Goal: Task Accomplishment & Management: Manage account settings

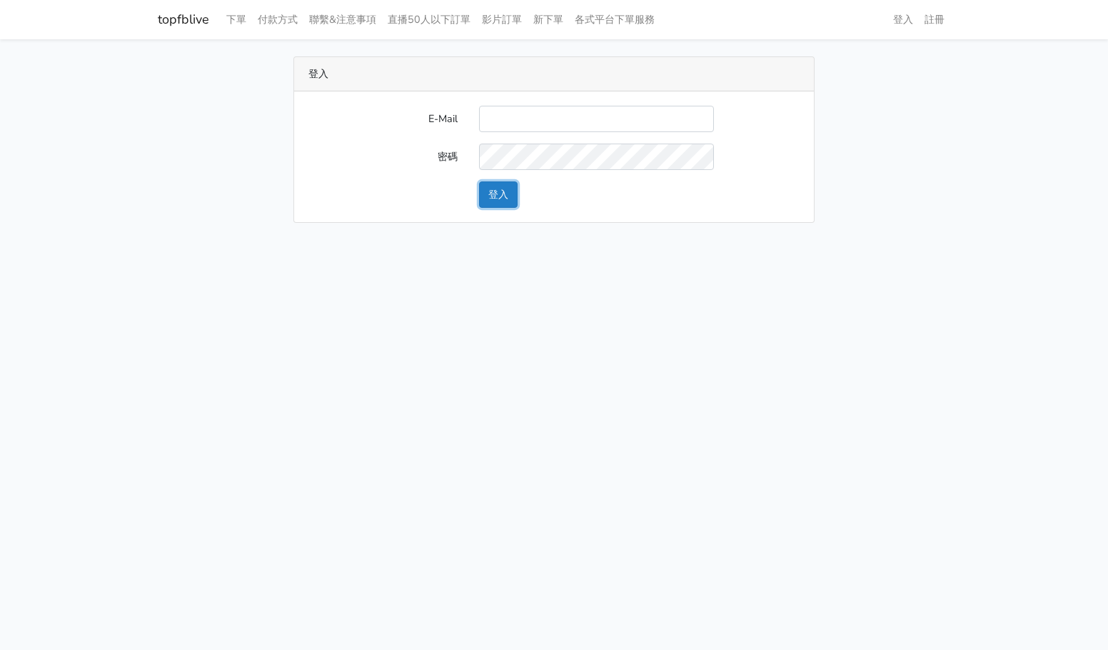
click at [503, 190] on button "登入" at bounding box center [498, 194] width 39 height 26
click at [569, 129] on input "E-Mail" at bounding box center [596, 119] width 235 height 26
type input "gftv30000@yahoo.com.tw"
click at [480, 192] on button "登入" at bounding box center [498, 194] width 39 height 26
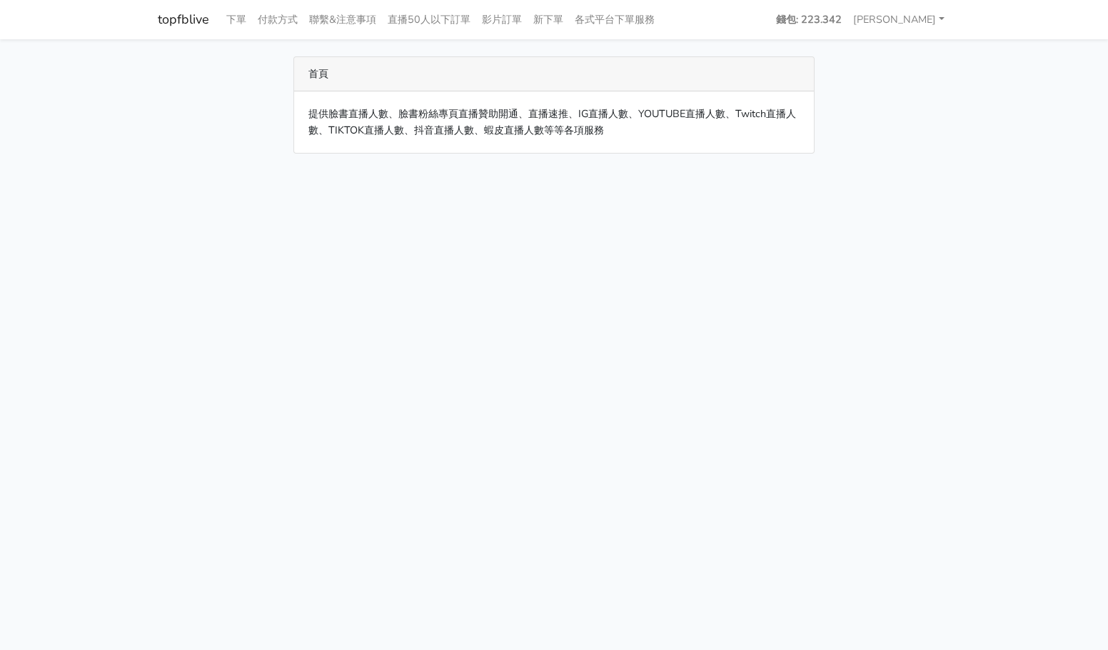
drag, startPoint x: 679, startPoint y: 142, endPoint x: 301, endPoint y: 114, distance: 379.4
click at [301, 114] on div "提供臉書直播人數、臉書粉絲專頁直播贊助開通、直播速推、IG直播人數、YOUTUBE直播人數、Twitch直播人數、TIKTOK直播人數、抖音直播人數、蝦皮直播…" at bounding box center [554, 121] width 520 height 61
click at [302, 114] on div "提供臉書直播人數、臉書粉絲專頁直播贊助開通、直播速推、IG直播人數、YOUTUBE直播人數、Twitch直播人數、TIKTOK直播人數、抖音直播人數、蝦皮直播…" at bounding box center [554, 121] width 520 height 61
drag, startPoint x: 311, startPoint y: 115, endPoint x: 703, endPoint y: 176, distance: 397.4
click at [703, 171] on html "topfblive 下單 付款方式 聯繫&注意事項 直播50人以下訂單 影片訂單 新下單 各式平台下單服務 錢包: 223.342" at bounding box center [554, 85] width 1108 height 171
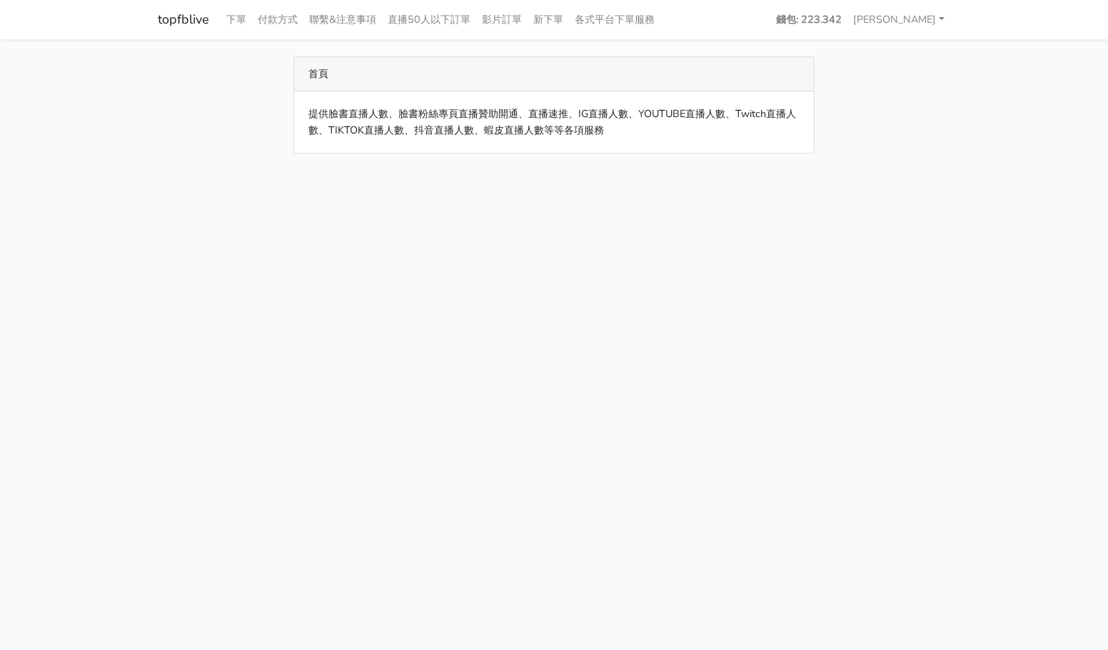
click at [703, 171] on html "topfblive 下單 付款方式 聯繫&注意事項 直播50人以下訂單 影片訂單 新下單 各式平台下單服務 錢包: 223.342" at bounding box center [554, 85] width 1108 height 171
click at [505, 171] on html "topfblive 下單 付款方式 聯繫&注意事項 直播50人以下訂單 影片訂單 新下單 各式平台下單服務 錢包: 223.342" at bounding box center [554, 85] width 1108 height 171
drag, startPoint x: 113, startPoint y: 99, endPoint x: 114, endPoint y: 106, distance: 7.2
click at [113, 99] on main "首頁 提供臉書直播人數、臉書粉絲專頁直播贊助開通、直播速推、IG直播人數、YOUTUBE直播人數、Twitch直播人數、TIKTOK直播人數、抖音直播人數、蝦…" at bounding box center [554, 104] width 1108 height 131
